Goal: Navigation & Orientation: Find specific page/section

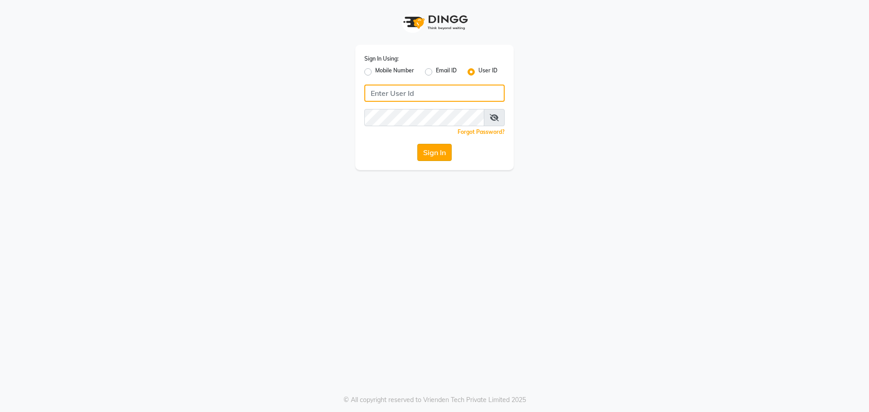
type input "e2565-18"
click at [437, 150] on button "Sign In" at bounding box center [434, 152] width 34 height 17
